Goal: Navigation & Orientation: Find specific page/section

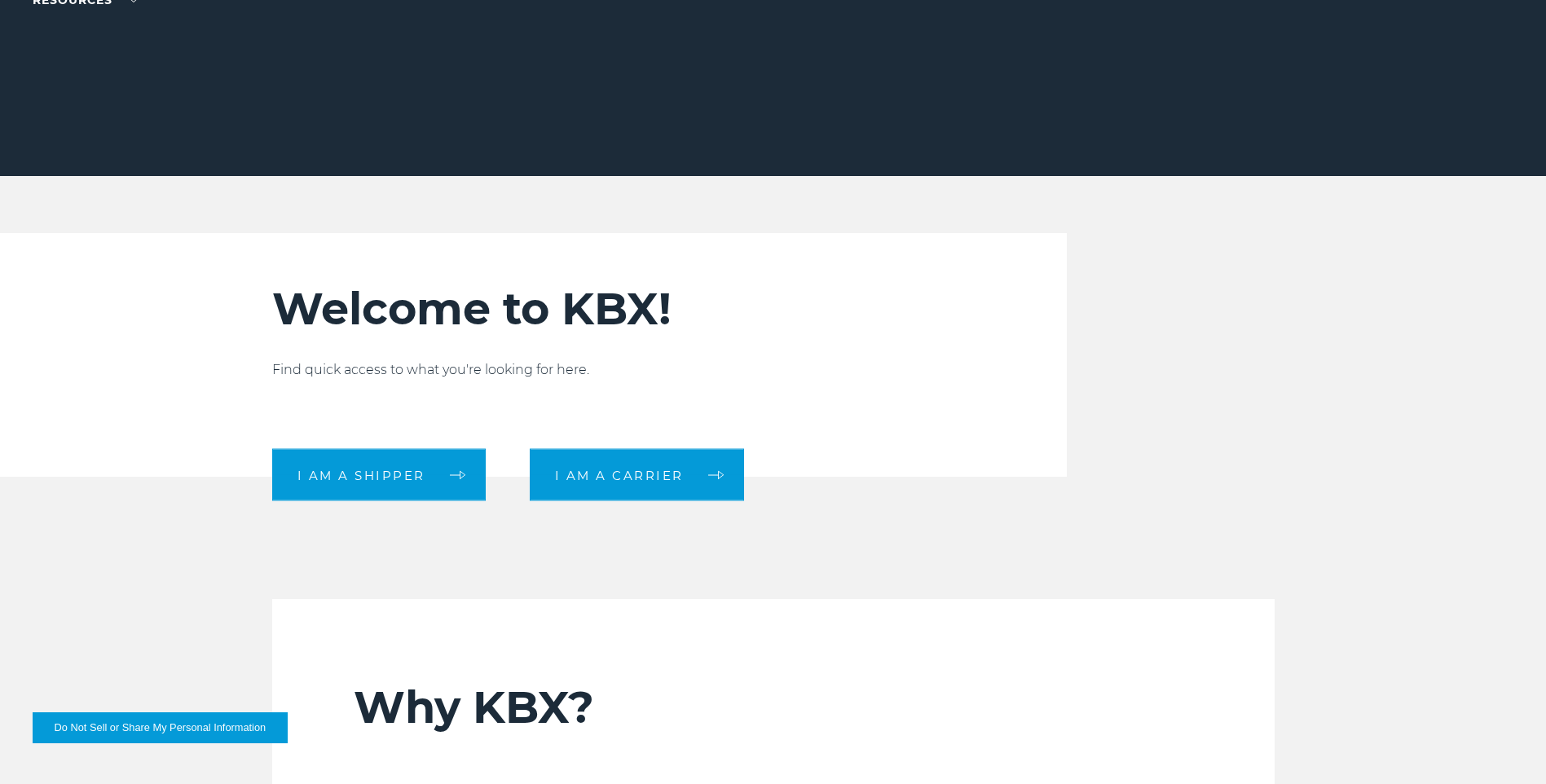
scroll to position [407, 0]
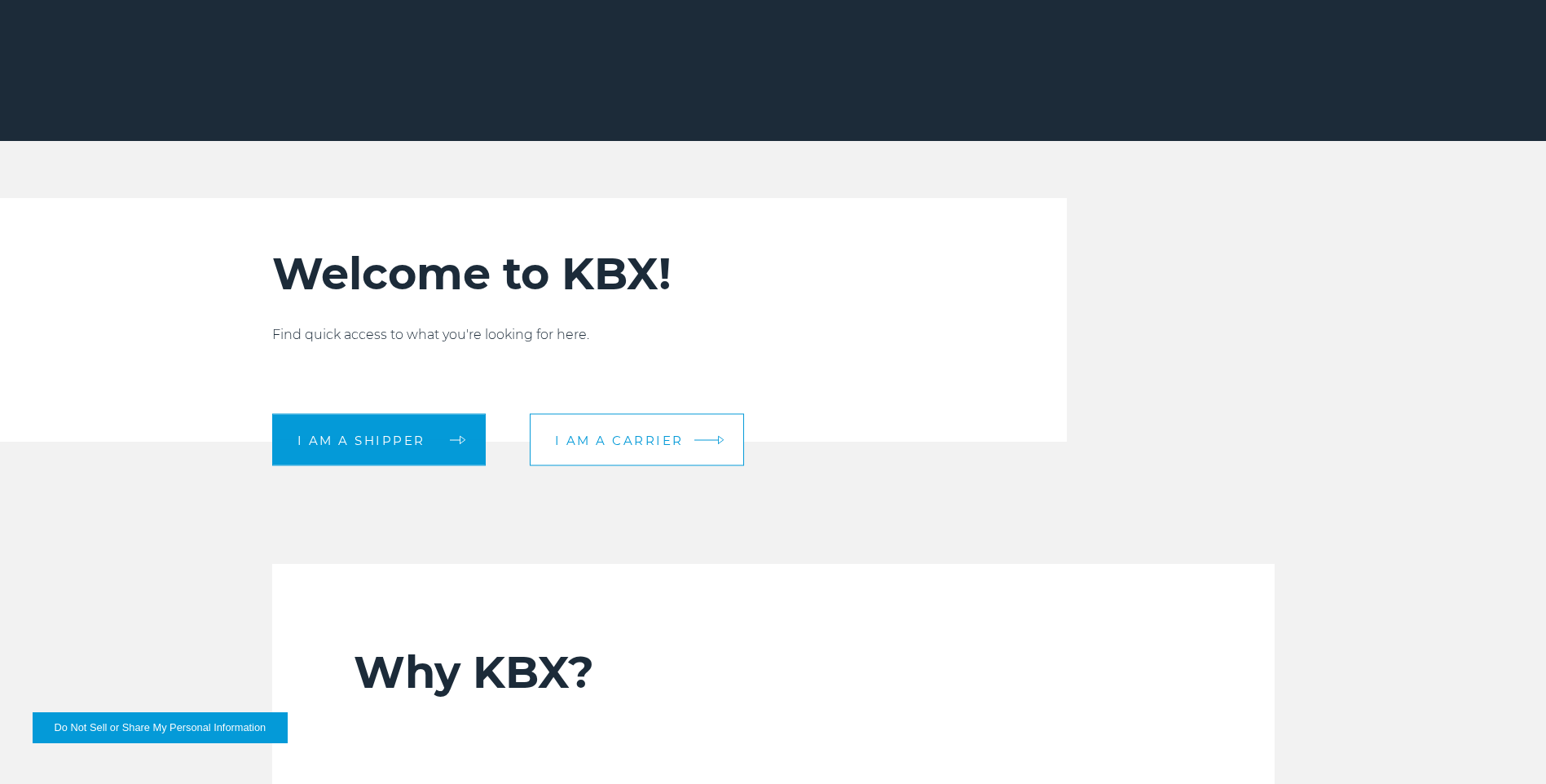
click at [622, 444] on span "I am a carrier" at bounding box center [619, 440] width 129 height 12
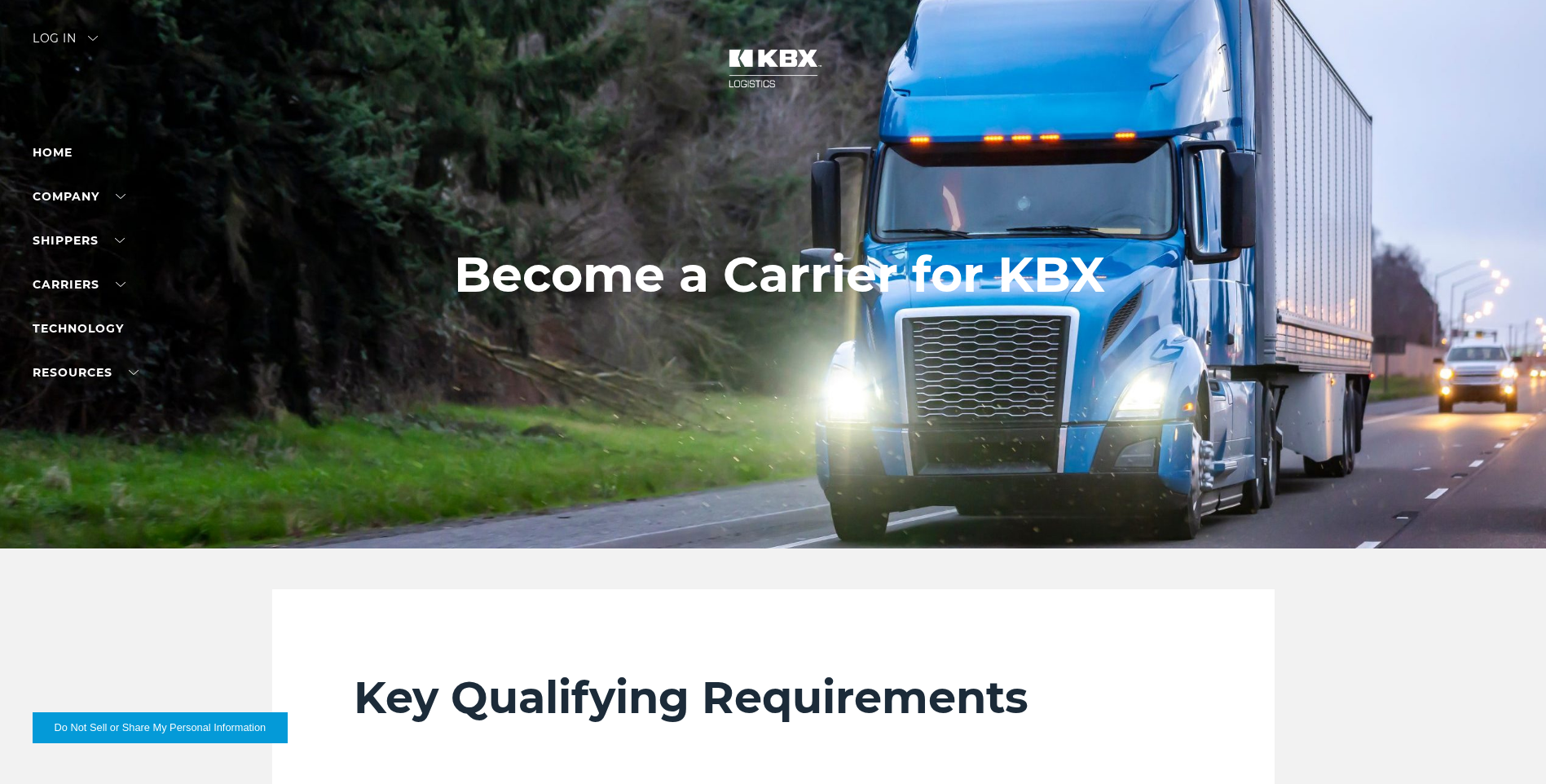
click at [60, 34] on div "Log in" at bounding box center [65, 44] width 65 height 24
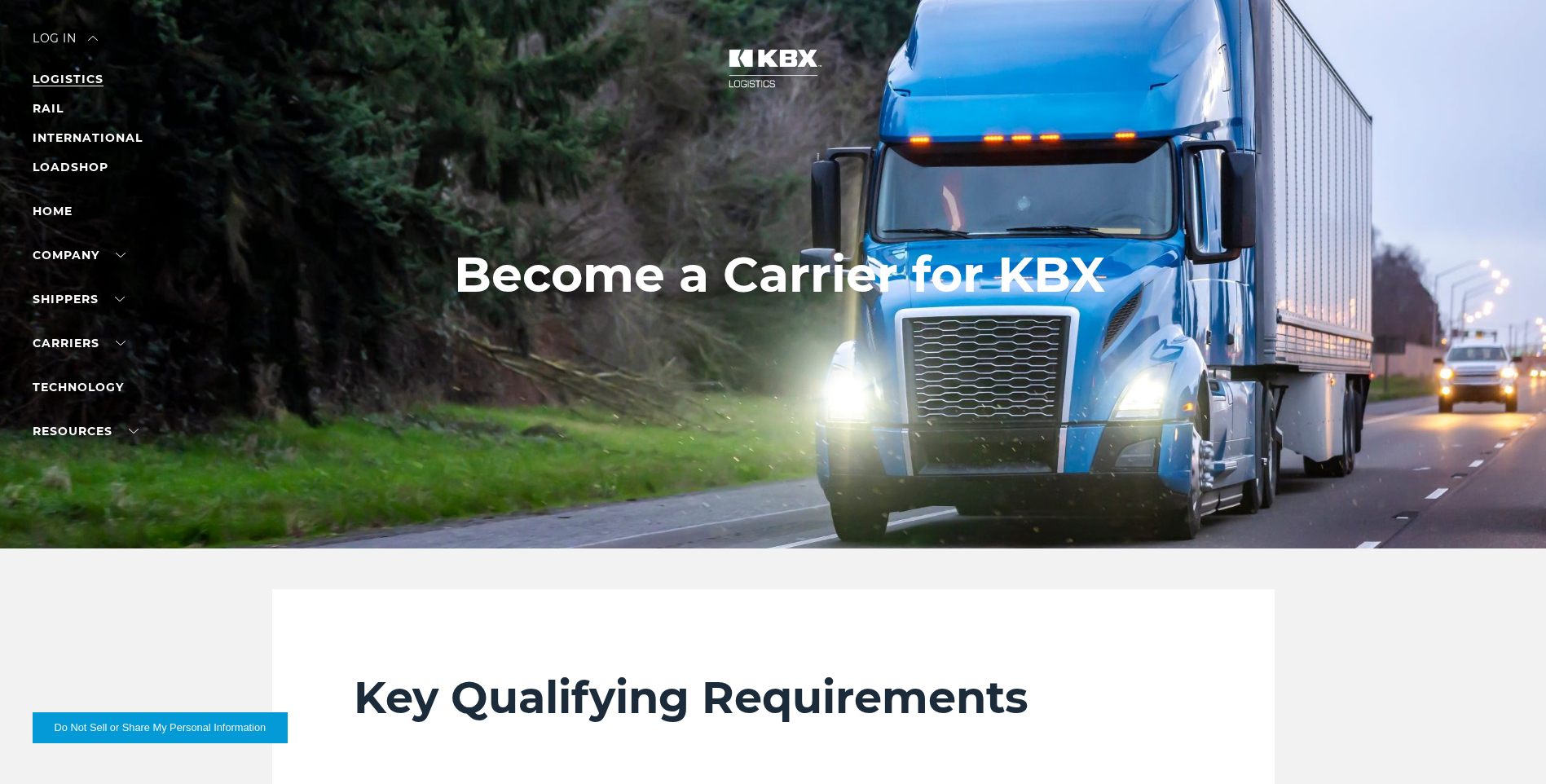
click at [76, 78] on link "LOGISTICS" at bounding box center [68, 79] width 71 height 14
click at [63, 340] on link "Carriers" at bounding box center [79, 343] width 92 height 14
click at [89, 340] on link "Carriers" at bounding box center [79, 343] width 92 height 14
click at [58, 415] on link "Carrier Integrations" at bounding box center [103, 418] width 141 height 12
